Goal: Information Seeking & Learning: Learn about a topic

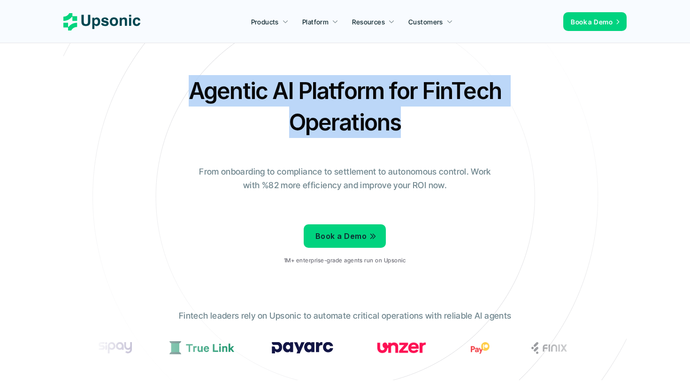
click at [510, 135] on div "Agentic AI Platform for FinTech Operations From onboarding to compliance to set…" at bounding box center [344, 173] width 549 height 197
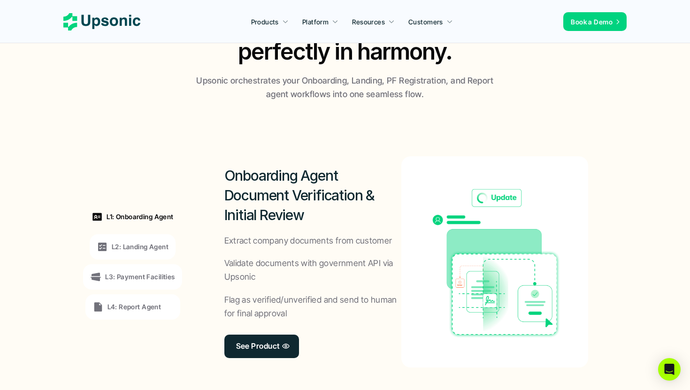
scroll to position [674, 0]
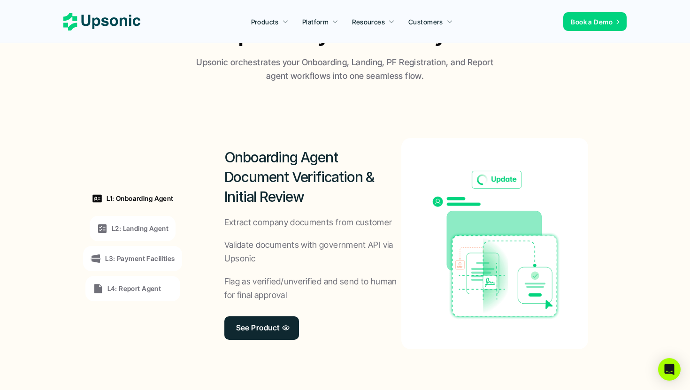
click at [137, 223] on p "L2: Landing Agent" at bounding box center [140, 228] width 57 height 10
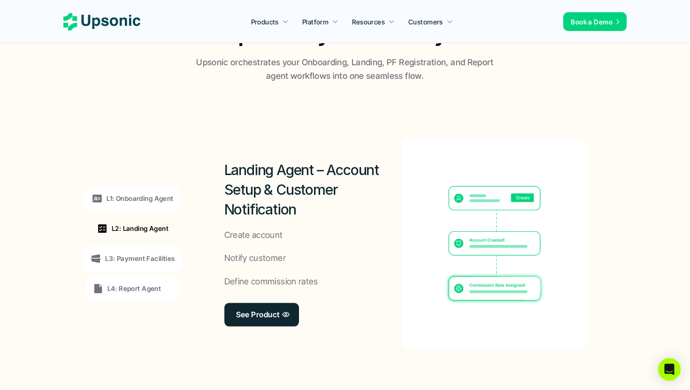
click at [138, 254] on p "L3: Payment Facilities" at bounding box center [139, 259] width 69 height 10
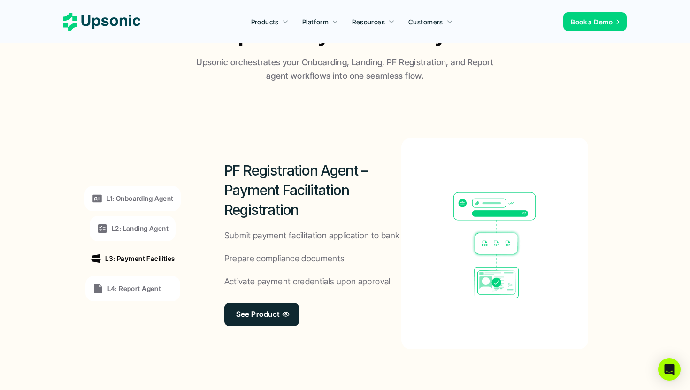
click at [136, 284] on p "L4: Report Agent" at bounding box center [135, 289] width 54 height 10
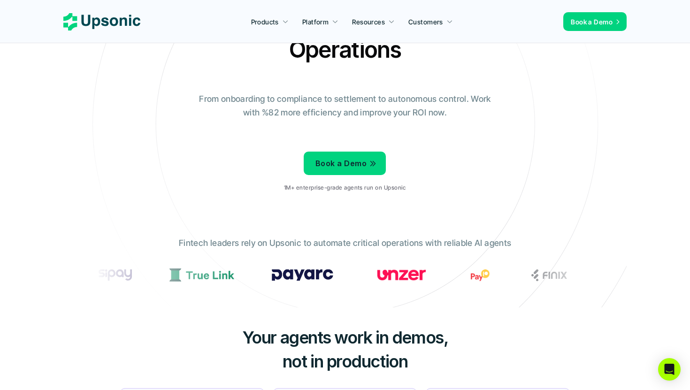
scroll to position [0, 0]
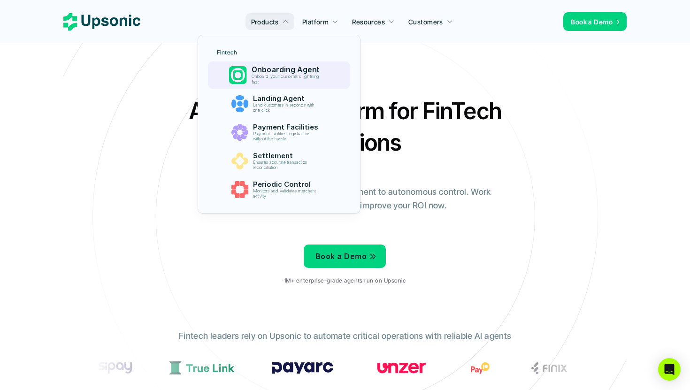
click at [274, 81] on p "Onboard your customers lightning fast" at bounding box center [287, 79] width 72 height 11
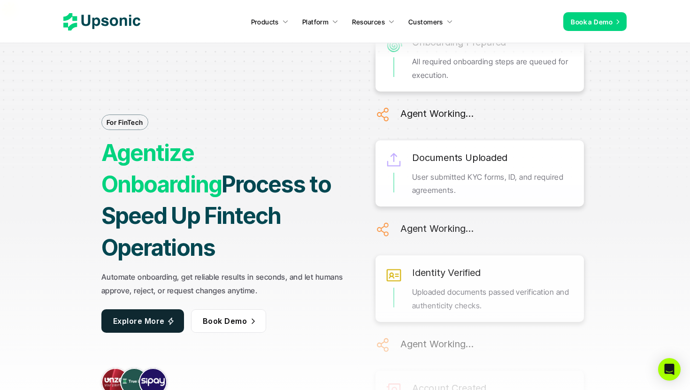
click at [86, 25] on use at bounding box center [101, 21] width 77 height 17
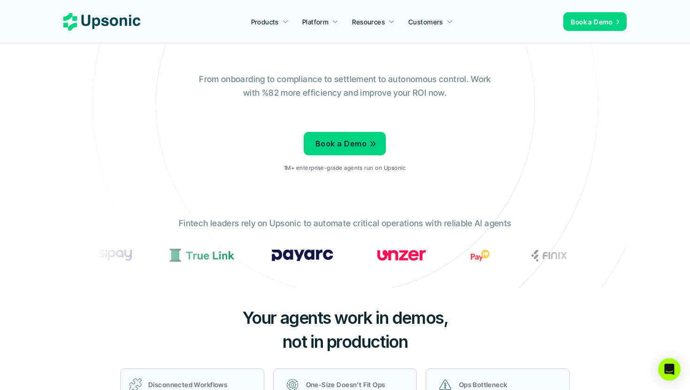
scroll to position [95, 0]
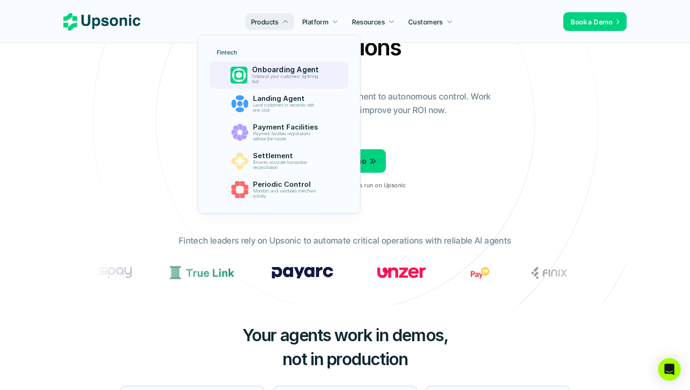
click at [273, 75] on p "Onboard your customers lightning fast" at bounding box center [287, 79] width 70 height 10
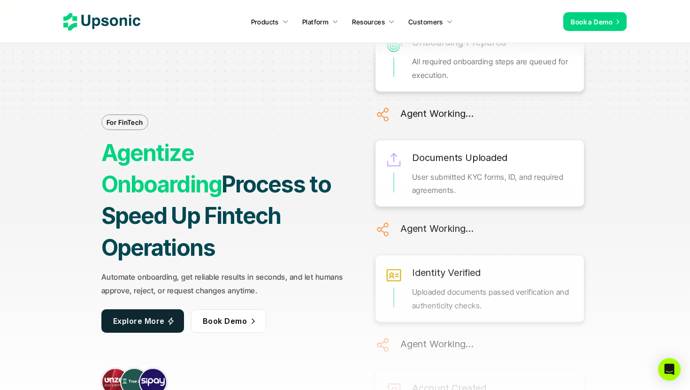
click at [121, 24] on use at bounding box center [101, 21] width 77 height 17
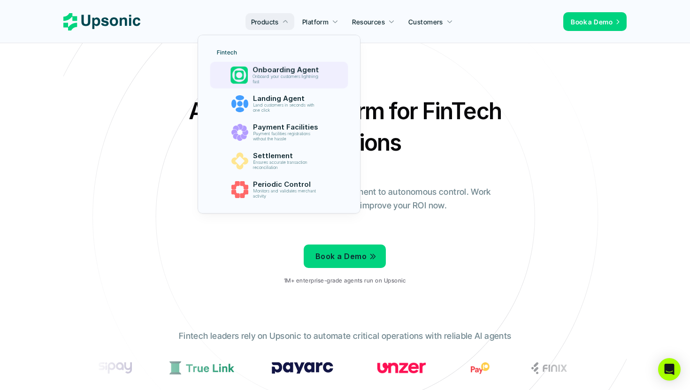
click at [261, 71] on p "Onboarding Agent" at bounding box center [287, 70] width 70 height 8
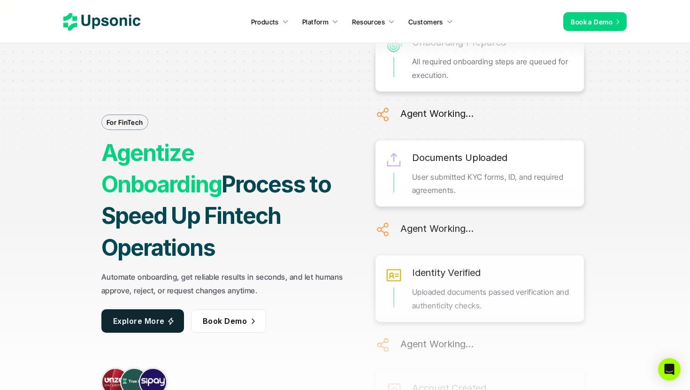
click at [115, 25] on use at bounding box center [101, 21] width 77 height 17
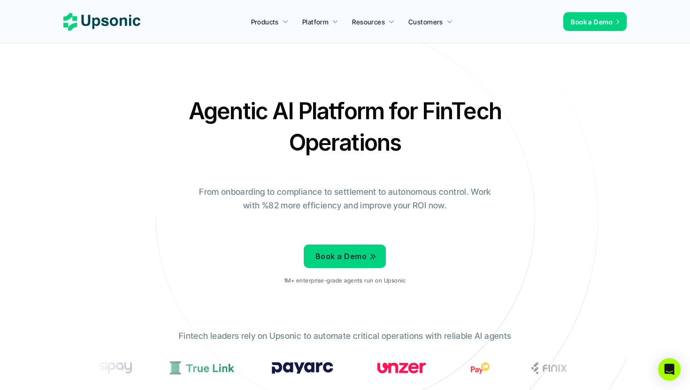
scroll to position [9, 0]
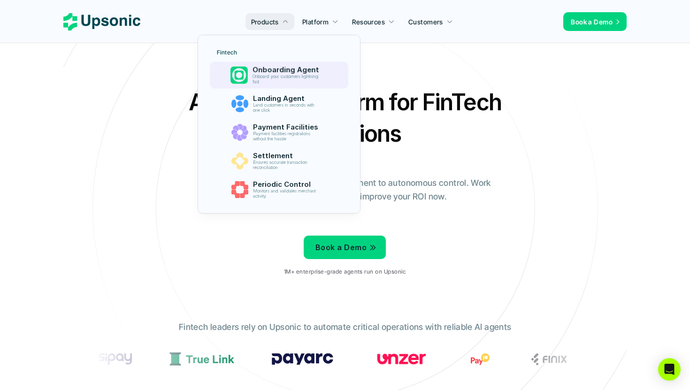
click at [265, 78] on p "Onboard your customers lightning fast" at bounding box center [287, 79] width 70 height 10
